Goal: Task Accomplishment & Management: Manage account settings

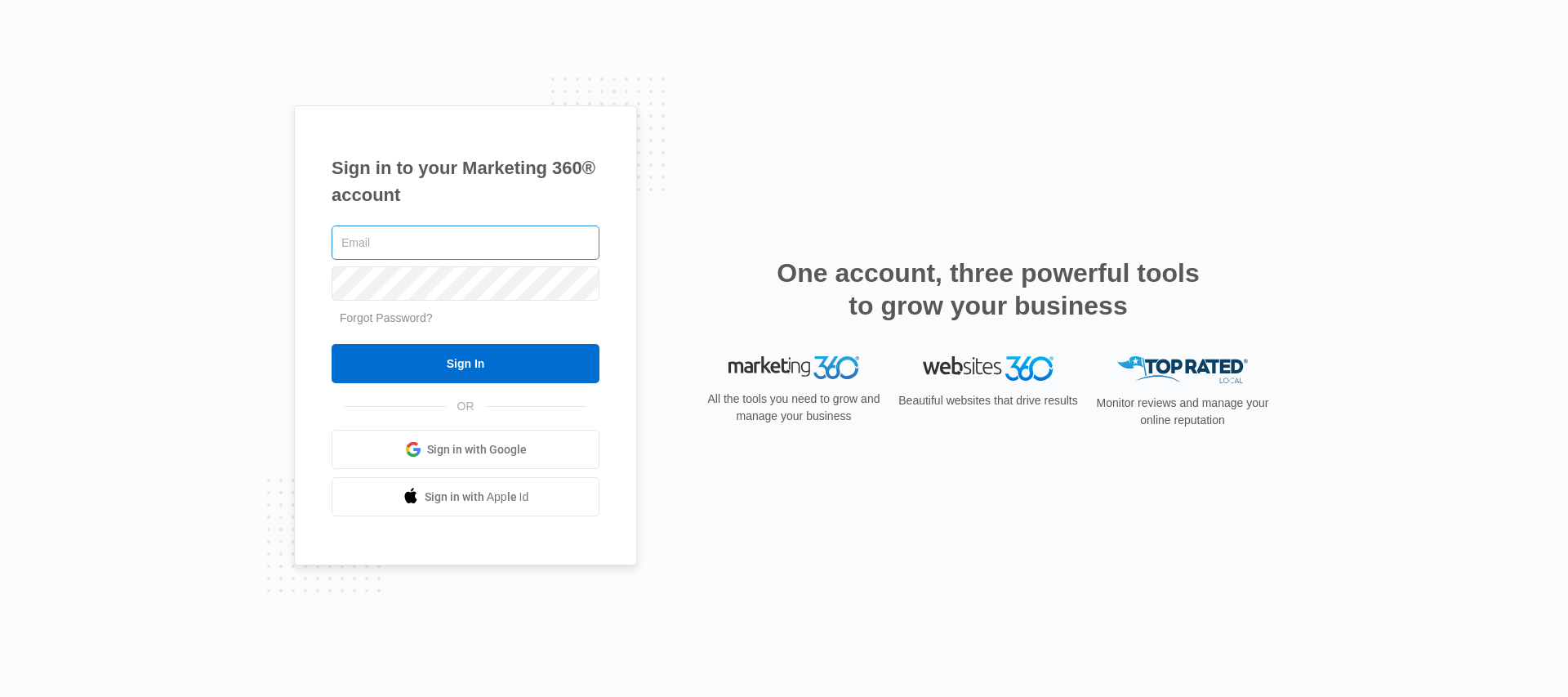
type input "[PERSON_NAME][EMAIL_ADDRESS][PERSON_NAME][DOMAIN_NAME]"
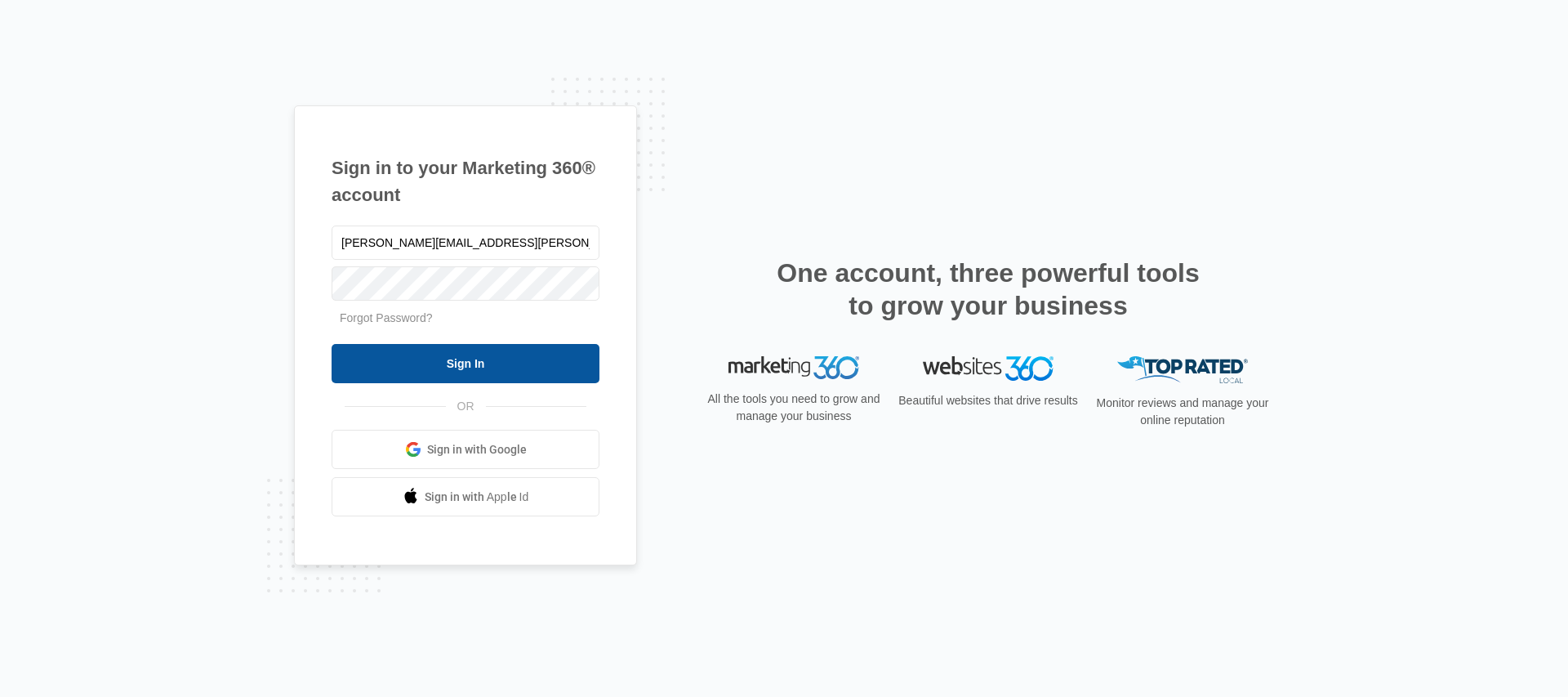
click at [427, 372] on input "Sign In" at bounding box center [466, 364] width 268 height 40
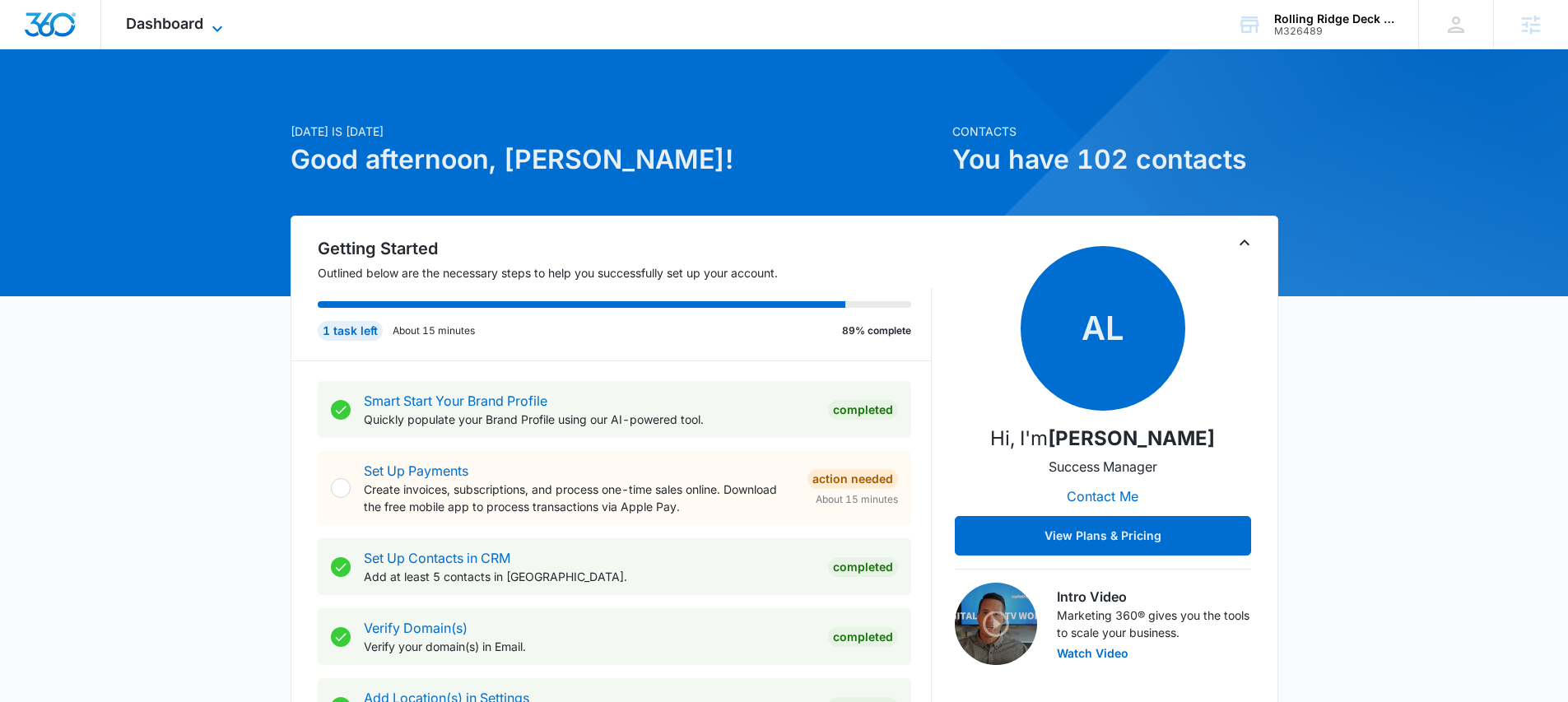
click at [161, 24] on span "Dashboard" at bounding box center [165, 24] width 78 height 17
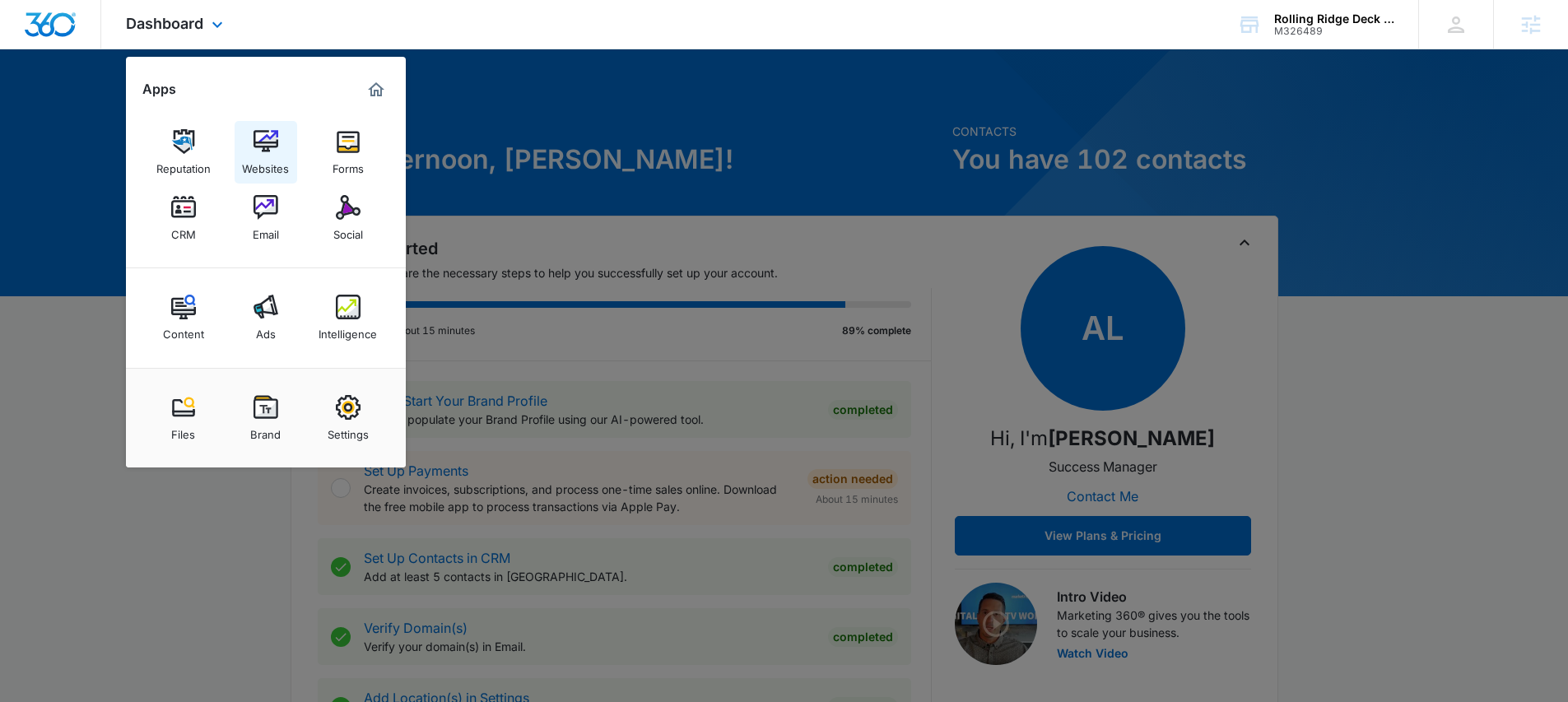
click at [264, 140] on img at bounding box center [265, 141] width 25 height 25
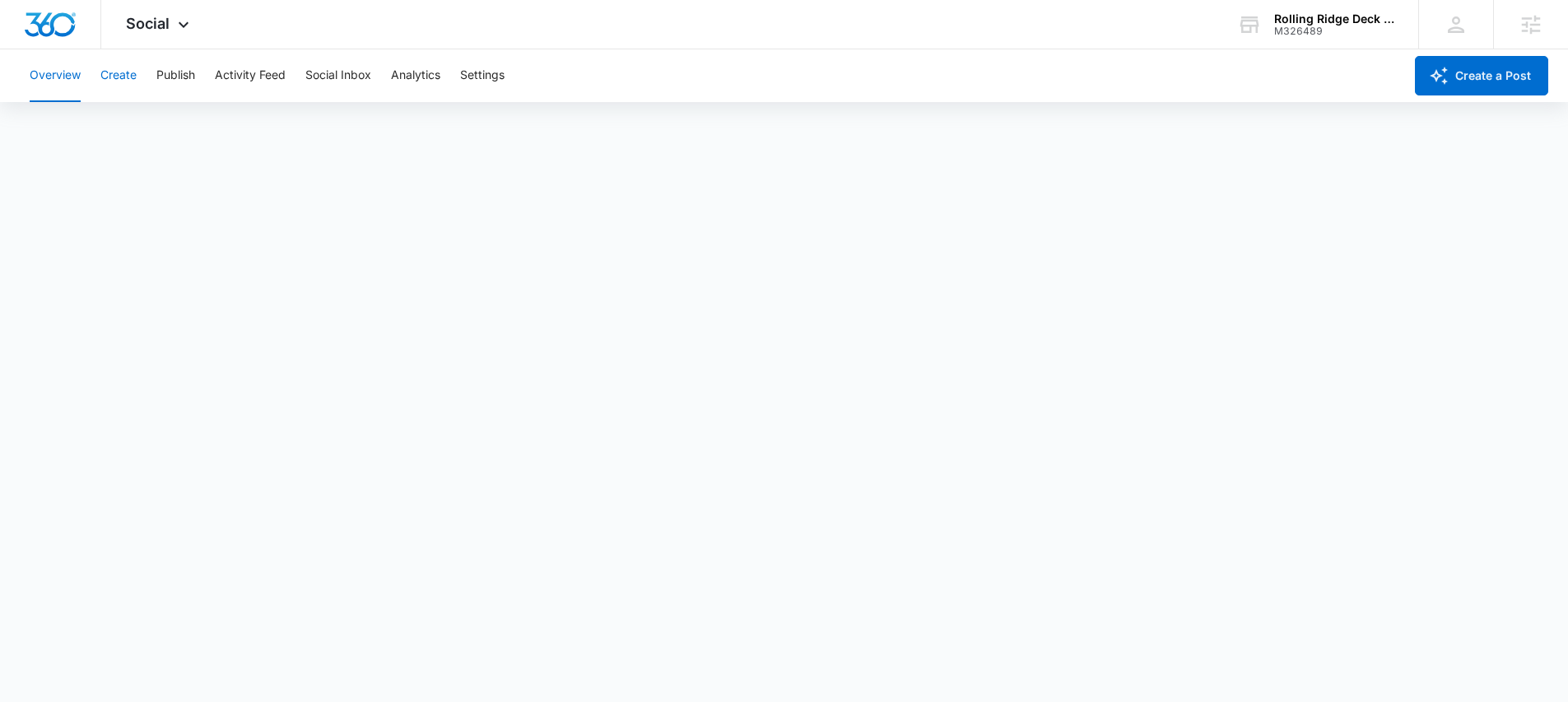
click at [116, 72] on button "Create" at bounding box center [119, 76] width 36 height 53
click at [177, 70] on button "Publish" at bounding box center [175, 76] width 39 height 53
